Goal: Task Accomplishment & Management: Complete application form

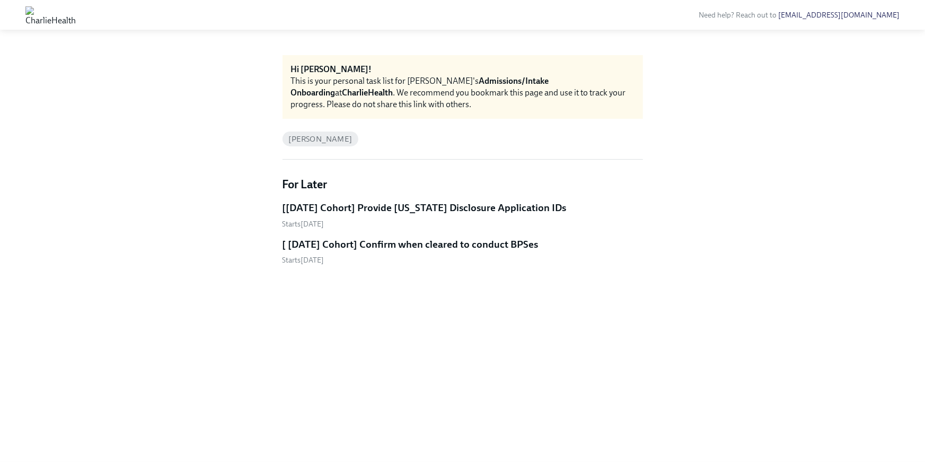
click at [421, 209] on h5 "[Sep 8th Cohort] Provide Utah Disclosure Application IDs" at bounding box center [424, 208] width 284 height 14
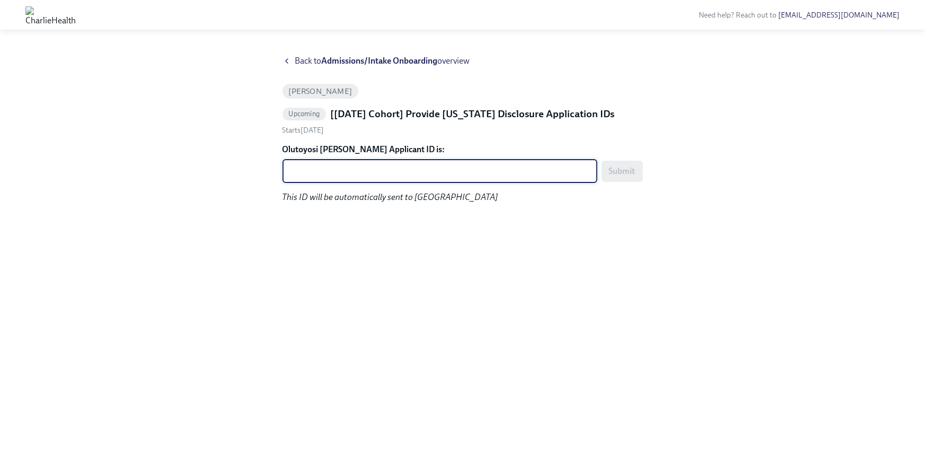
click at [321, 171] on textarea "Olutoyosi Ajayi's Applicant ID is:" at bounding box center [440, 171] width 302 height 13
paste textarea "1247917"
type textarea "1247917"
click at [619, 178] on button "Submit" at bounding box center [621, 171] width 41 height 21
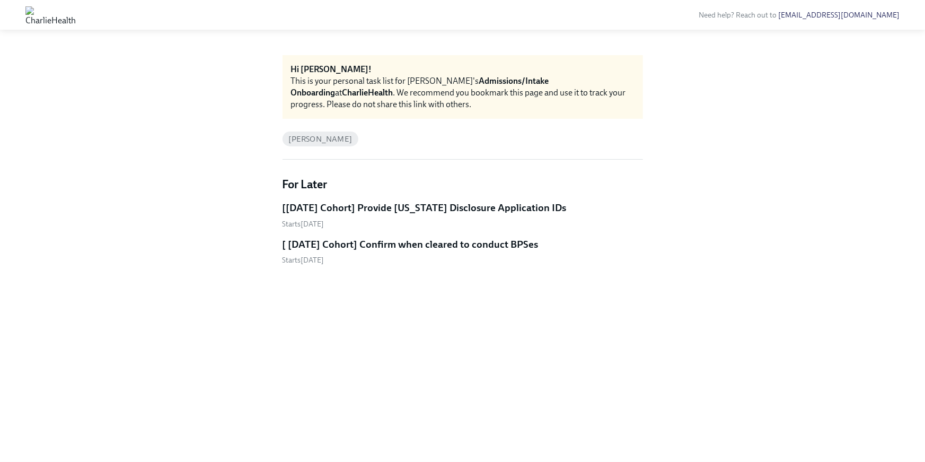
click at [363, 247] on h5 "[ Sep 8th Cohort] Confirm when cleared to conduct BPSes" at bounding box center [410, 244] width 256 height 14
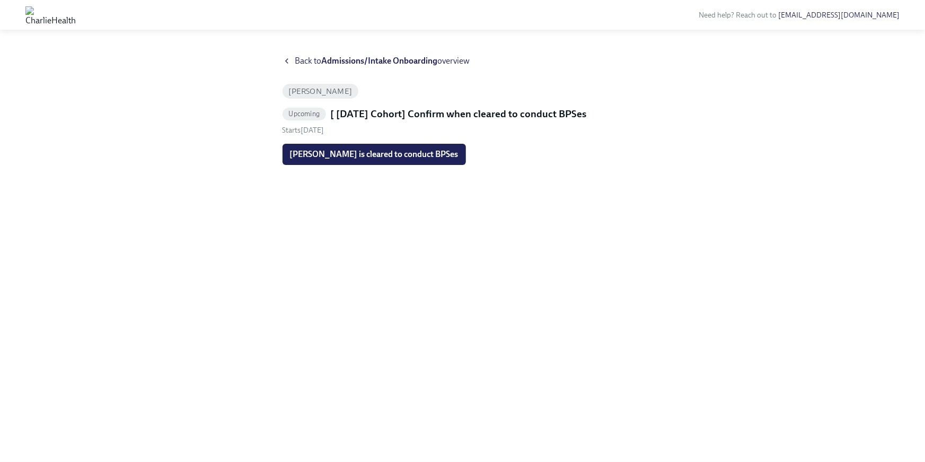
click at [291, 59] on div "Back to Admissions/Intake Onboarding overview" at bounding box center [462, 61] width 360 height 12
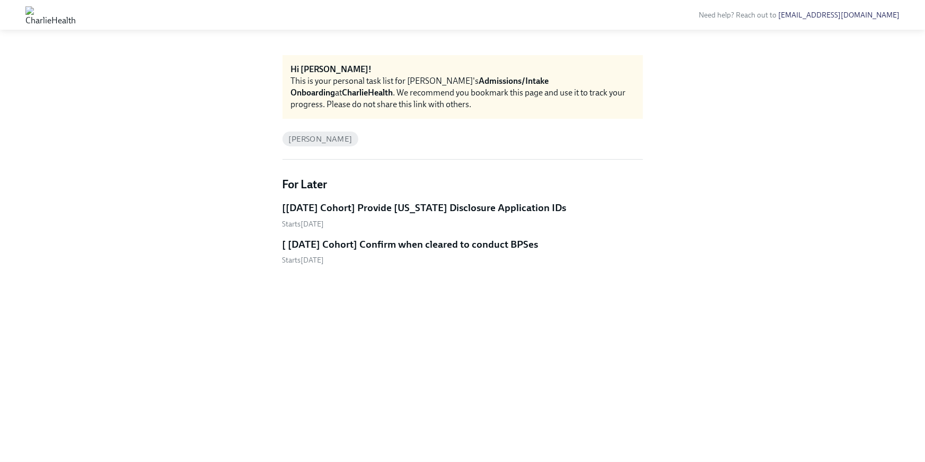
click at [492, 208] on h5 "[Sep 8th Cohort] Provide Utah Disclosure Application IDs" at bounding box center [424, 208] width 284 height 14
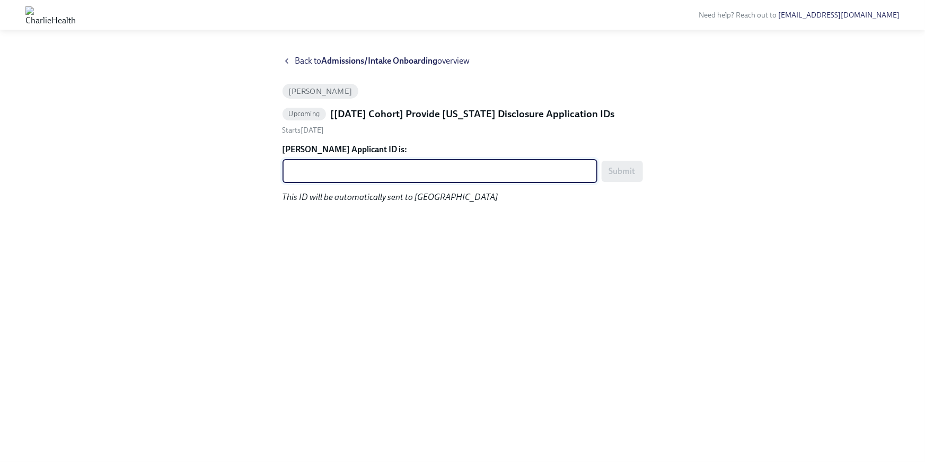
click at [356, 167] on textarea "Dzhanina Rabinovich's Applicant ID is:" at bounding box center [440, 171] width 302 height 13
paste textarea "1247922"
type textarea "1247922"
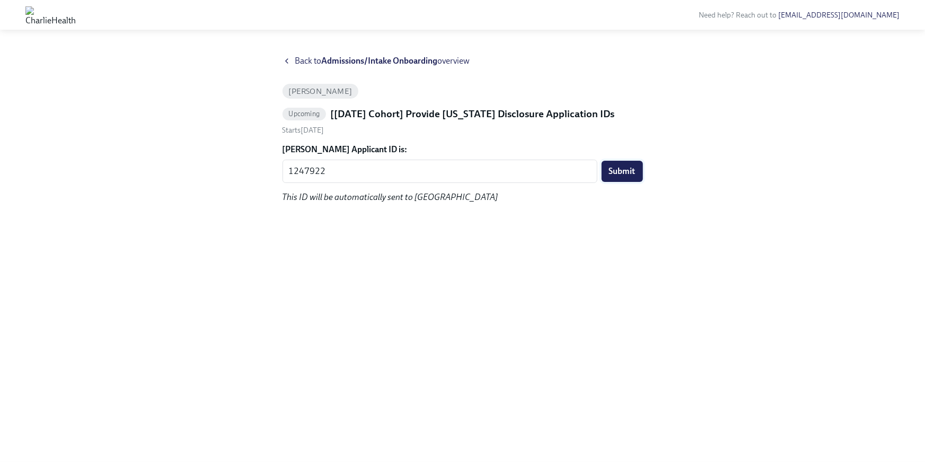
drag, startPoint x: 618, startPoint y: 174, endPoint x: 627, endPoint y: 175, distance: 8.5
click at [618, 174] on span "Submit" at bounding box center [622, 171] width 26 height 11
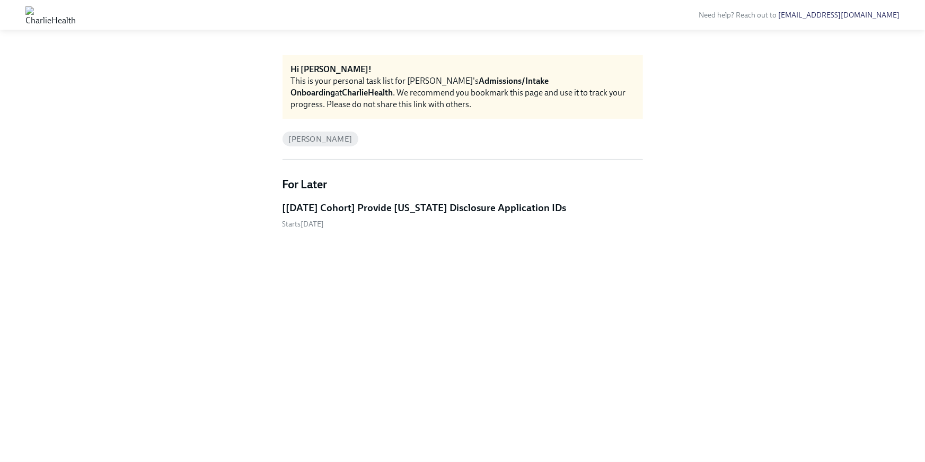
click at [411, 215] on link "[Sep 8th Cohort] Provide Utah Disclosure Application IDs Starts September 10th" at bounding box center [462, 215] width 360 height 28
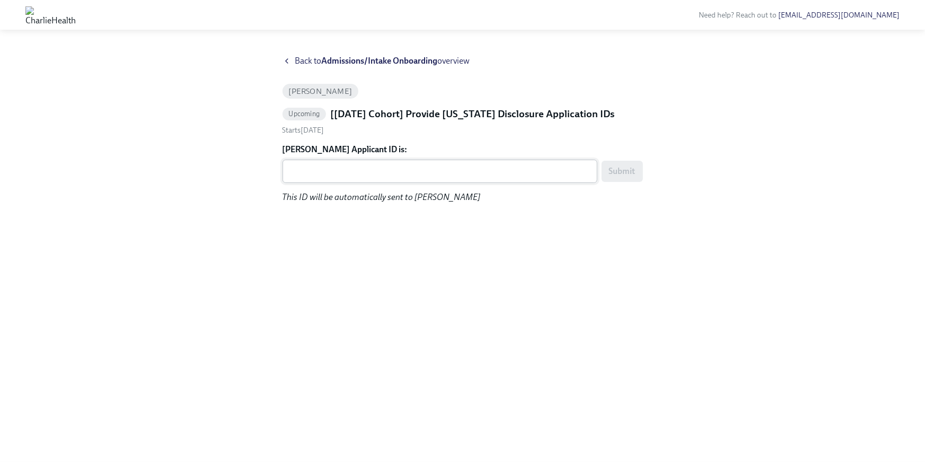
click at [316, 181] on div "x ​" at bounding box center [439, 171] width 315 height 23
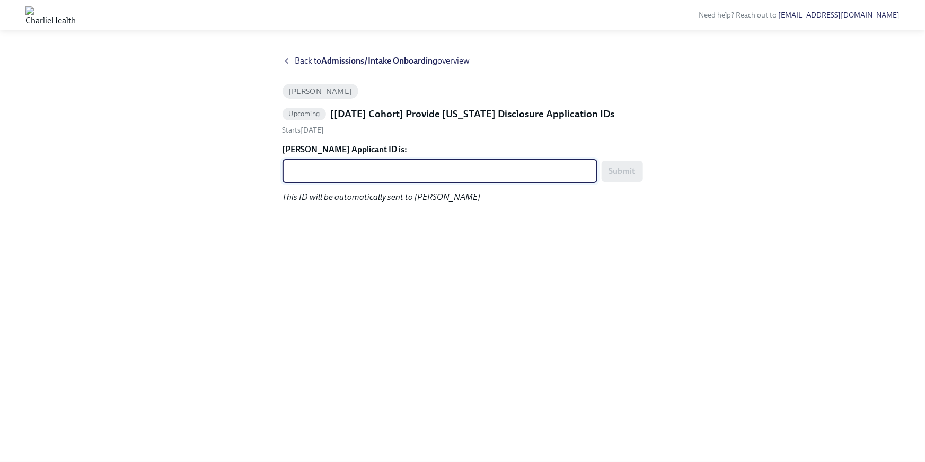
click at [308, 171] on textarea "Jessica Zieg's Applicant ID is:" at bounding box center [440, 171] width 302 height 13
paste textarea "1247928"
type textarea "1247928"
click at [633, 169] on span "Submit" at bounding box center [622, 171] width 26 height 11
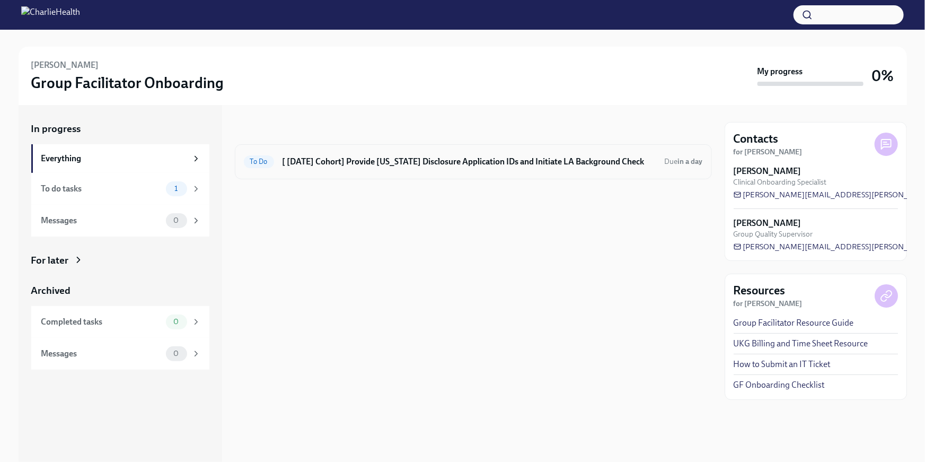
click at [479, 164] on h6 "[ [DATE] Cohort] Provide [US_STATE] Disclosure Application IDs and Initiate LA …" at bounding box center [469, 162] width 374 height 12
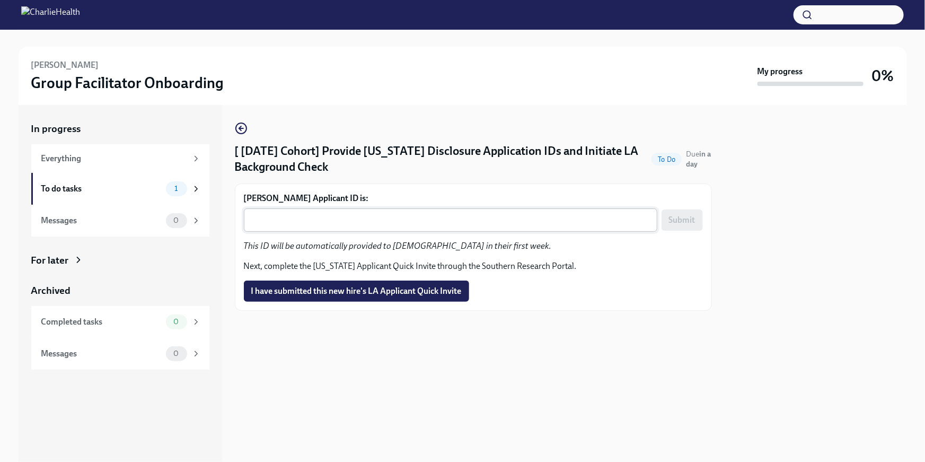
click at [330, 218] on textarea "Kaniesha Thomas's Applicant ID is:" at bounding box center [450, 220] width 401 height 13
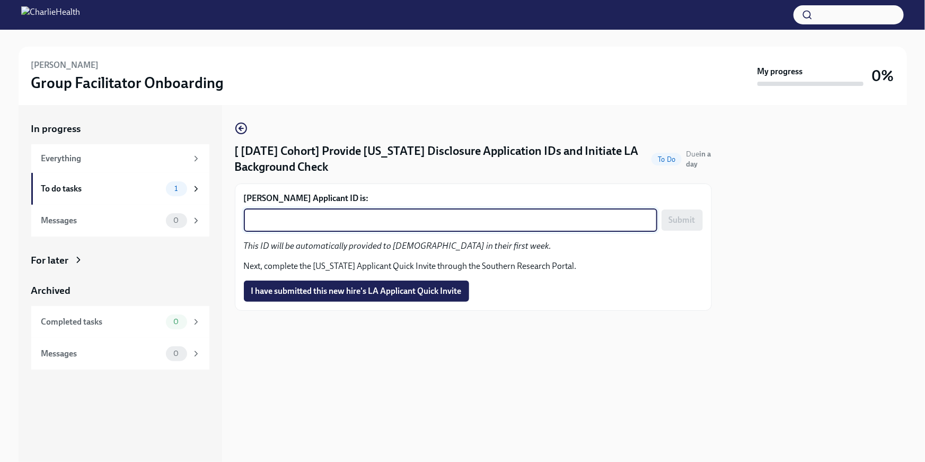
paste textarea "1247958"
type textarea "1247958"
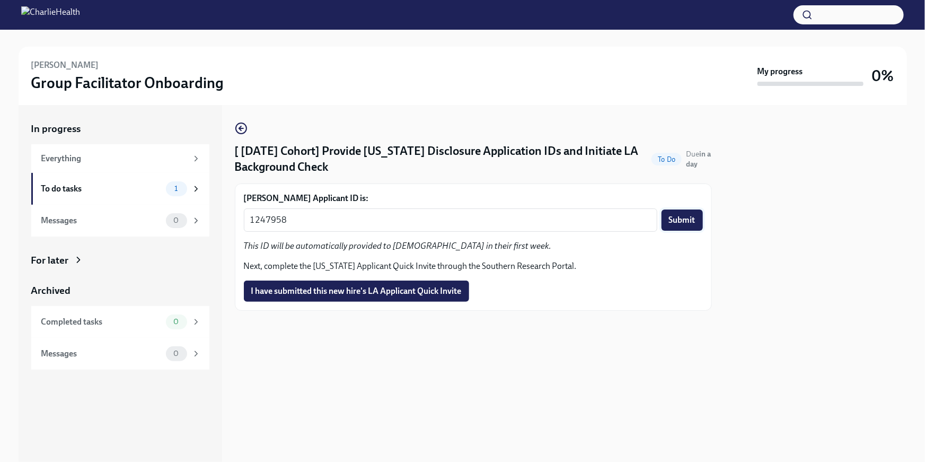
click at [686, 224] on span "Submit" at bounding box center [682, 220] width 26 height 11
click at [351, 299] on button "I have submitted this new hire's LA Applicant Quick Invite" at bounding box center [356, 290] width 225 height 21
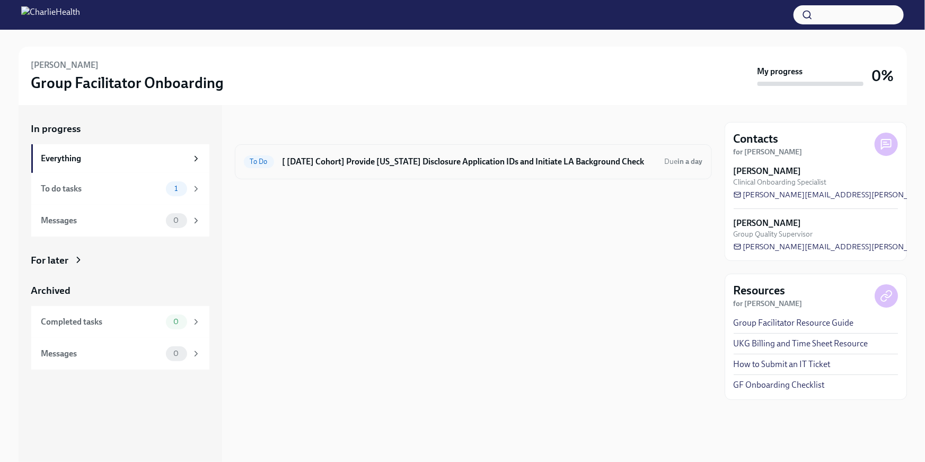
click at [406, 172] on div "To Do [ [DATE] Cohort] Provide [US_STATE] Disclosure Application IDs and Initia…" at bounding box center [473, 161] width 477 height 35
click at [383, 158] on h6 "[ [DATE] Cohort] Provide [US_STATE] Disclosure Application IDs and Initiate LA …" at bounding box center [469, 162] width 374 height 12
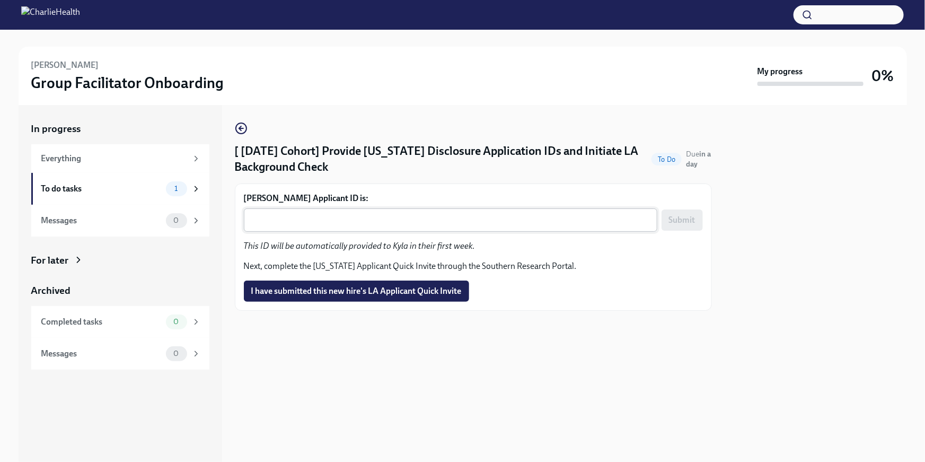
click at [341, 225] on textarea "[PERSON_NAME] Applicant ID is:" at bounding box center [450, 220] width 401 height 13
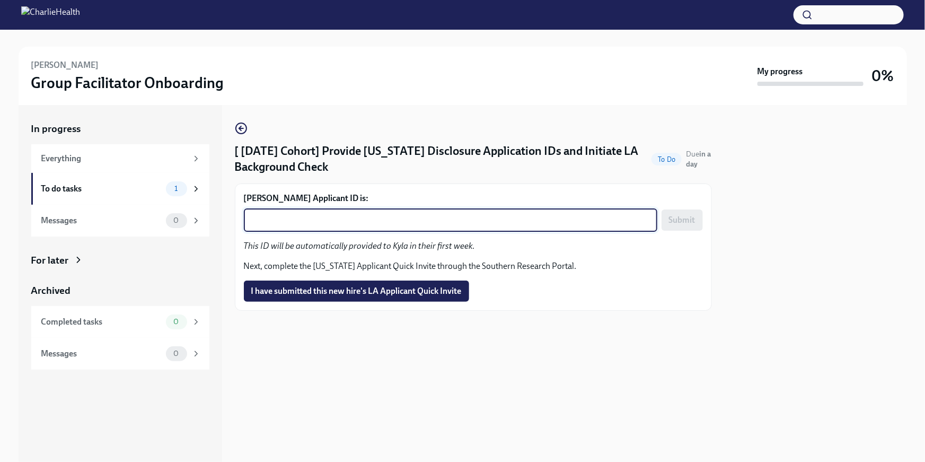
paste textarea "1247961"
type textarea "1247961"
click at [698, 222] on button "Submit" at bounding box center [681, 219] width 41 height 21
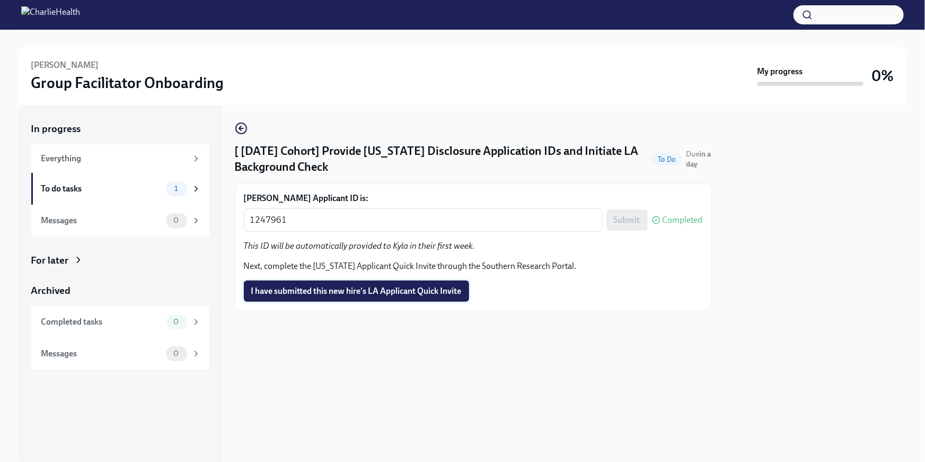
click at [425, 290] on span "I have submitted this new hire's LA Applicant Quick Invite" at bounding box center [356, 291] width 210 height 11
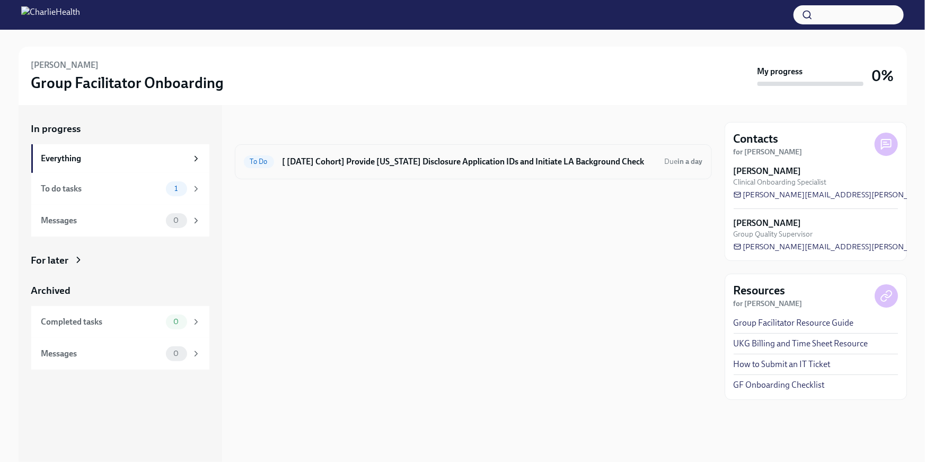
click at [373, 174] on div "To Do [ [DATE] Cohort] Provide [US_STATE] Disclosure Application IDs and Initia…" at bounding box center [473, 161] width 477 height 35
click at [427, 162] on h6 "[ [DATE] Cohort] Provide [US_STATE] Disclosure Application IDs and Initiate LA …" at bounding box center [469, 162] width 374 height 12
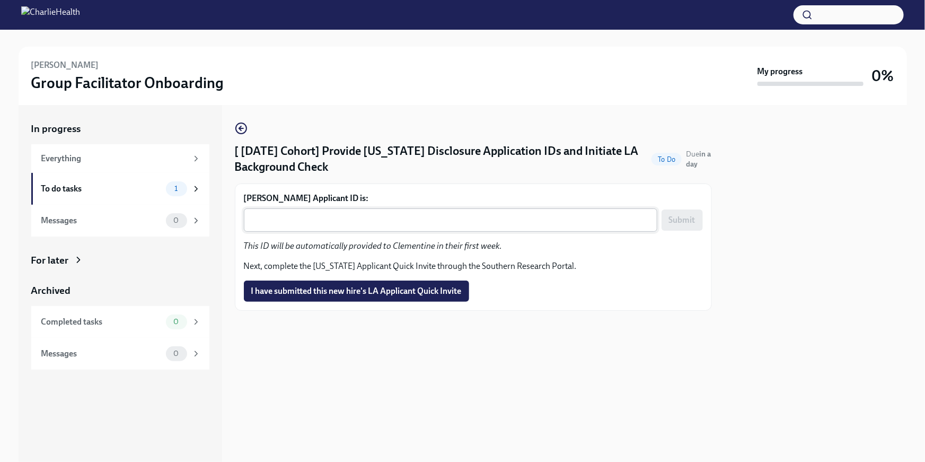
click at [346, 219] on textarea "Clementine Burke's Applicant ID is:" at bounding box center [450, 220] width 401 height 13
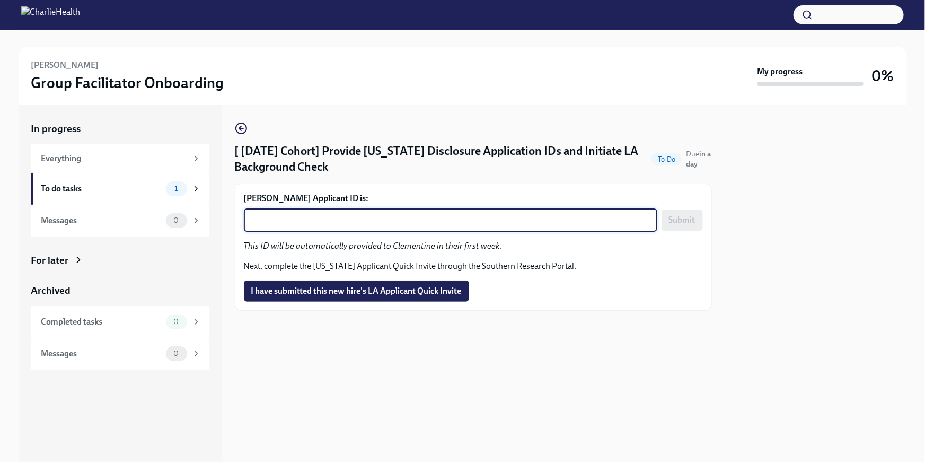
paste textarea "1247963"
type textarea "1247963"
drag, startPoint x: 684, startPoint y: 222, endPoint x: 666, endPoint y: 258, distance: 40.8
click at [684, 222] on span "Submit" at bounding box center [682, 220] width 26 height 11
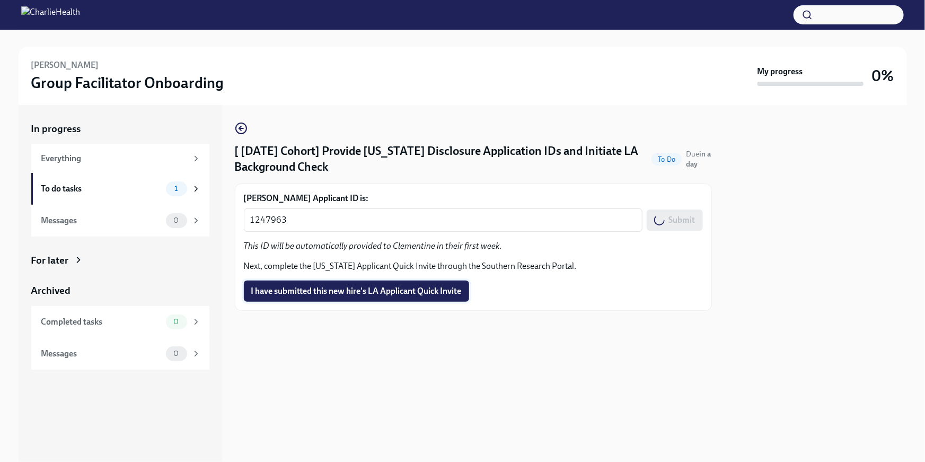
click at [442, 297] on button "I have submitted this new hire's LA Applicant Quick Invite" at bounding box center [356, 290] width 225 height 21
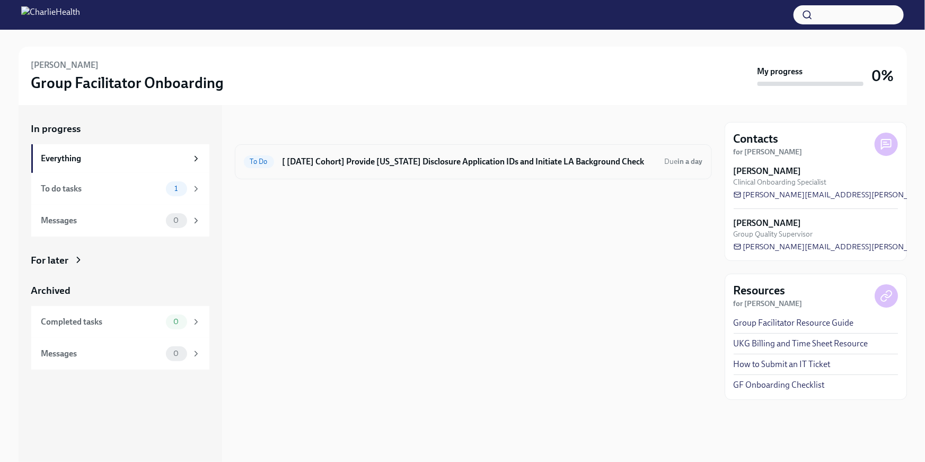
click at [543, 162] on h6 "[ Sep 8th Cohort] Provide Utah Disclosure Application IDs and Initiate LA Backg…" at bounding box center [469, 162] width 374 height 12
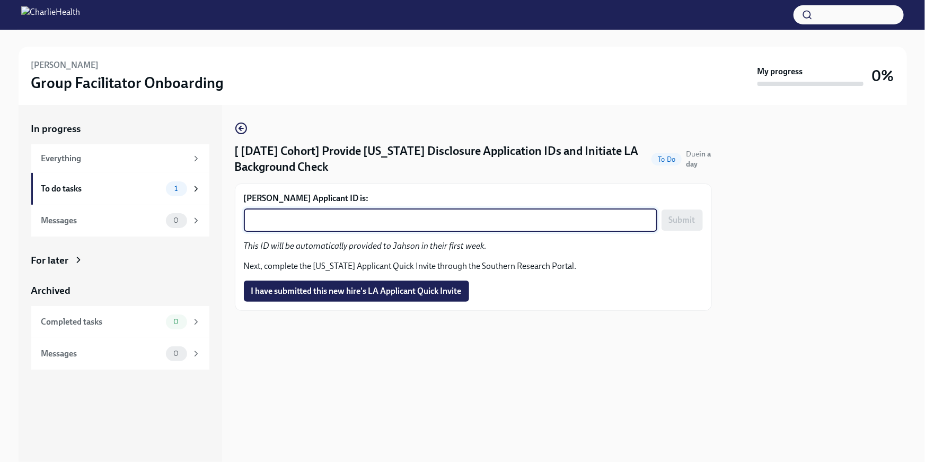
paste textarea "1247966"
type textarea "1247966"
click at [670, 216] on span "Submit" at bounding box center [682, 220] width 26 height 11
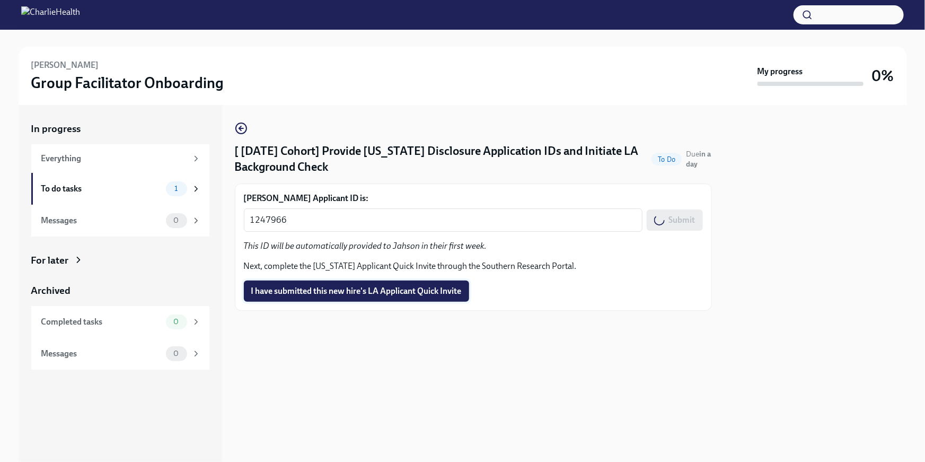
click at [369, 293] on span "I have submitted this new hire's LA Applicant Quick Invite" at bounding box center [356, 291] width 210 height 11
